Goal: Information Seeking & Learning: Find specific page/section

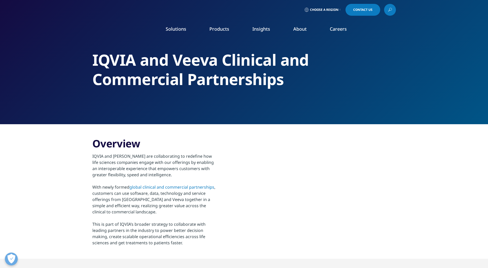
click at [333, 9] on span "Choose a Region" at bounding box center [324, 10] width 29 height 4
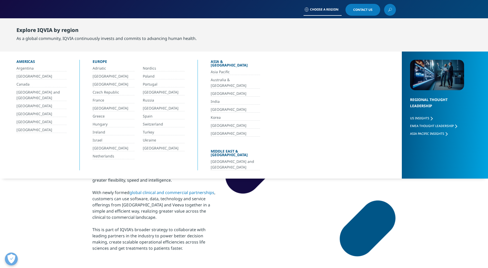
click at [100, 106] on link "[GEOGRAPHIC_DATA]" at bounding box center [114, 108] width 42 height 6
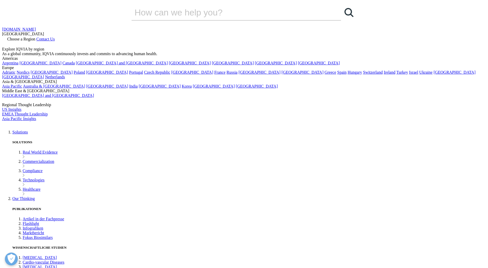
click at [6, 41] on icon at bounding box center [4, 43] width 4 height 4
click at [274, 20] on input "Search" at bounding box center [229, 12] width 195 height 15
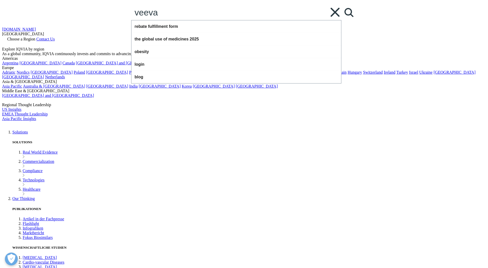
type input "veeva"
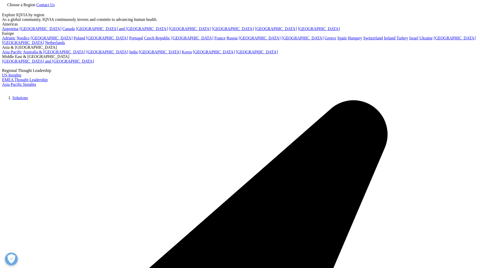
type input "veeva"
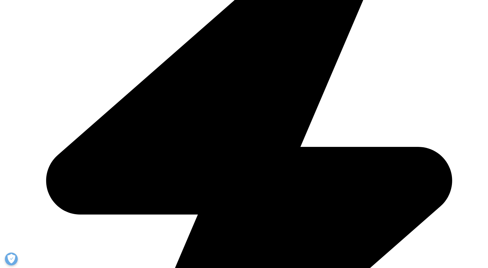
scroll to position [360, 0]
